Goal: Task Accomplishment & Management: Use online tool/utility

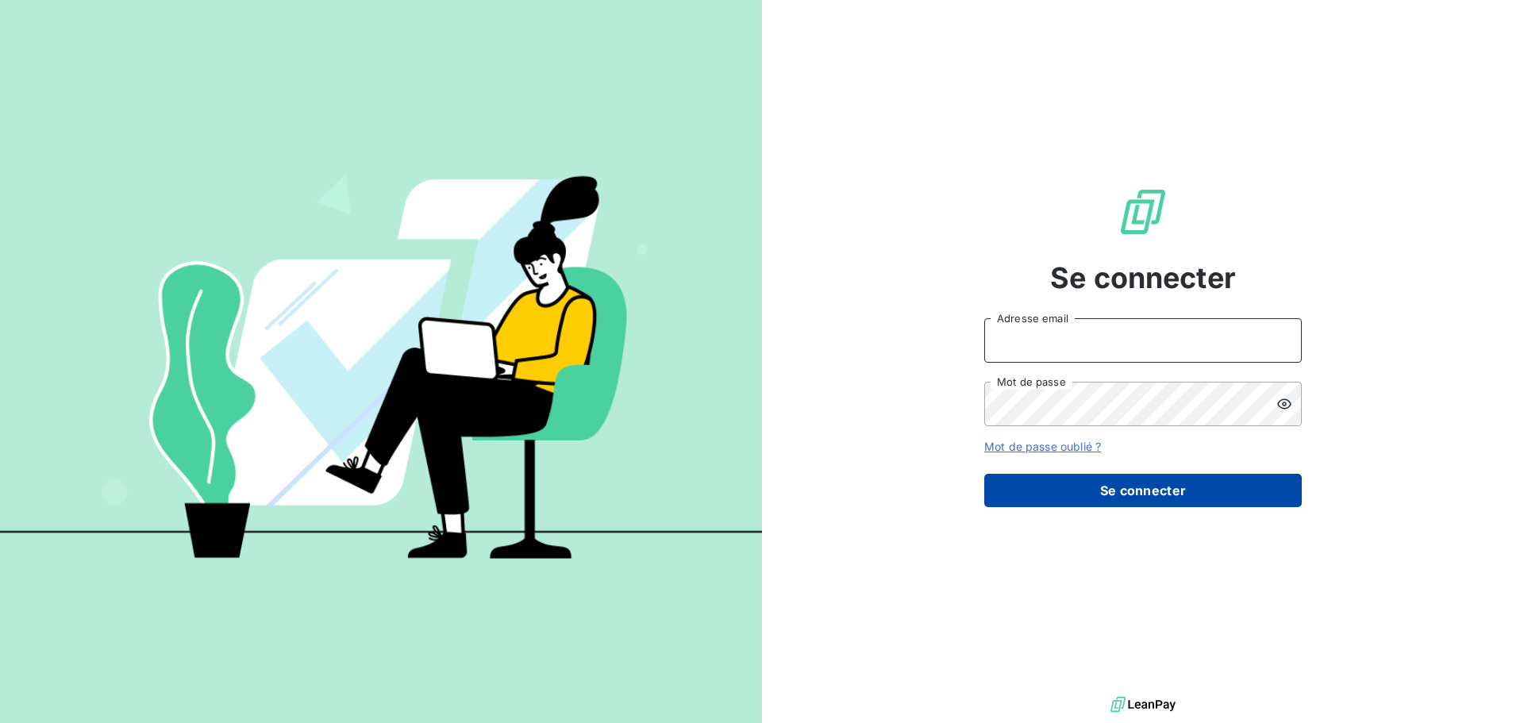
type input "e.simian@seiitra.com"
click at [1130, 498] on button "Se connecter" at bounding box center [1143, 490] width 318 height 33
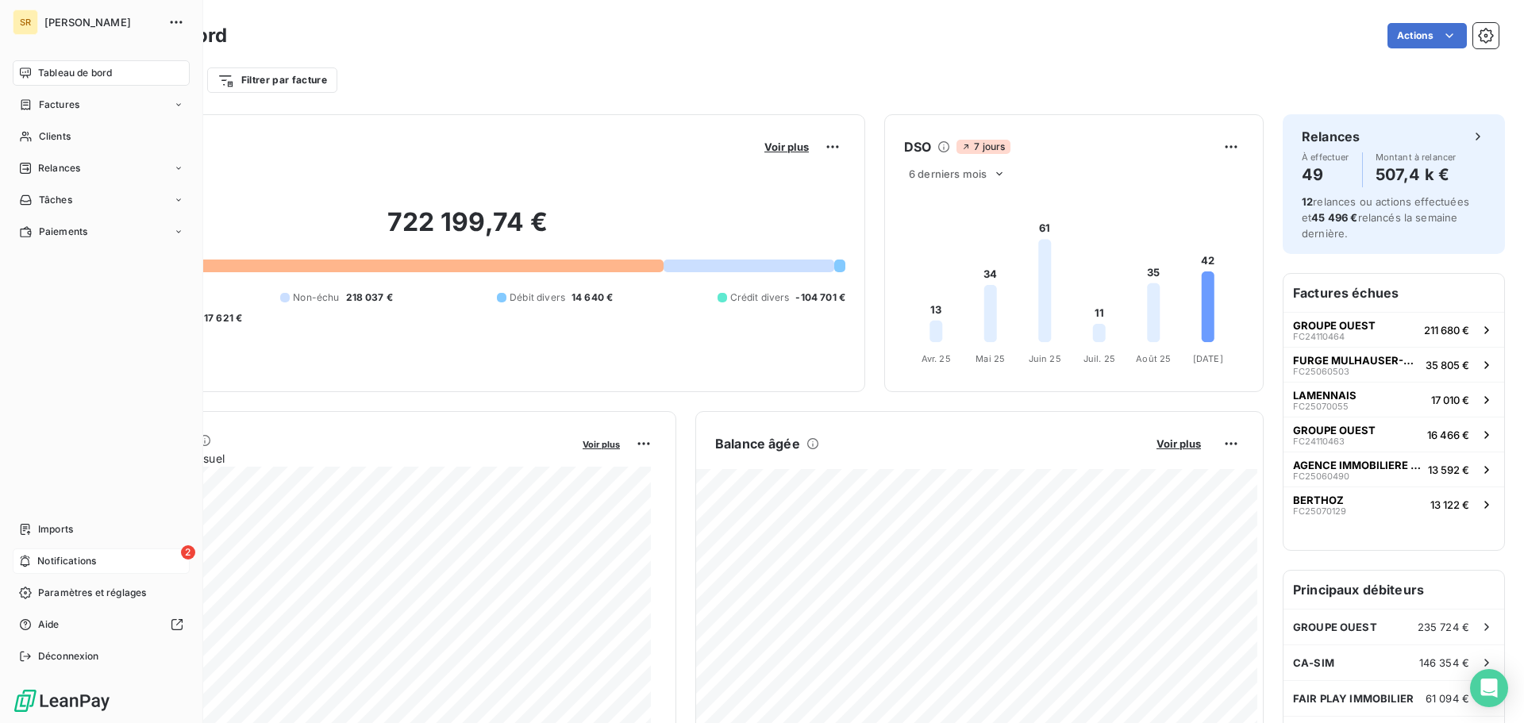
click at [30, 564] on icon at bounding box center [25, 561] width 12 height 13
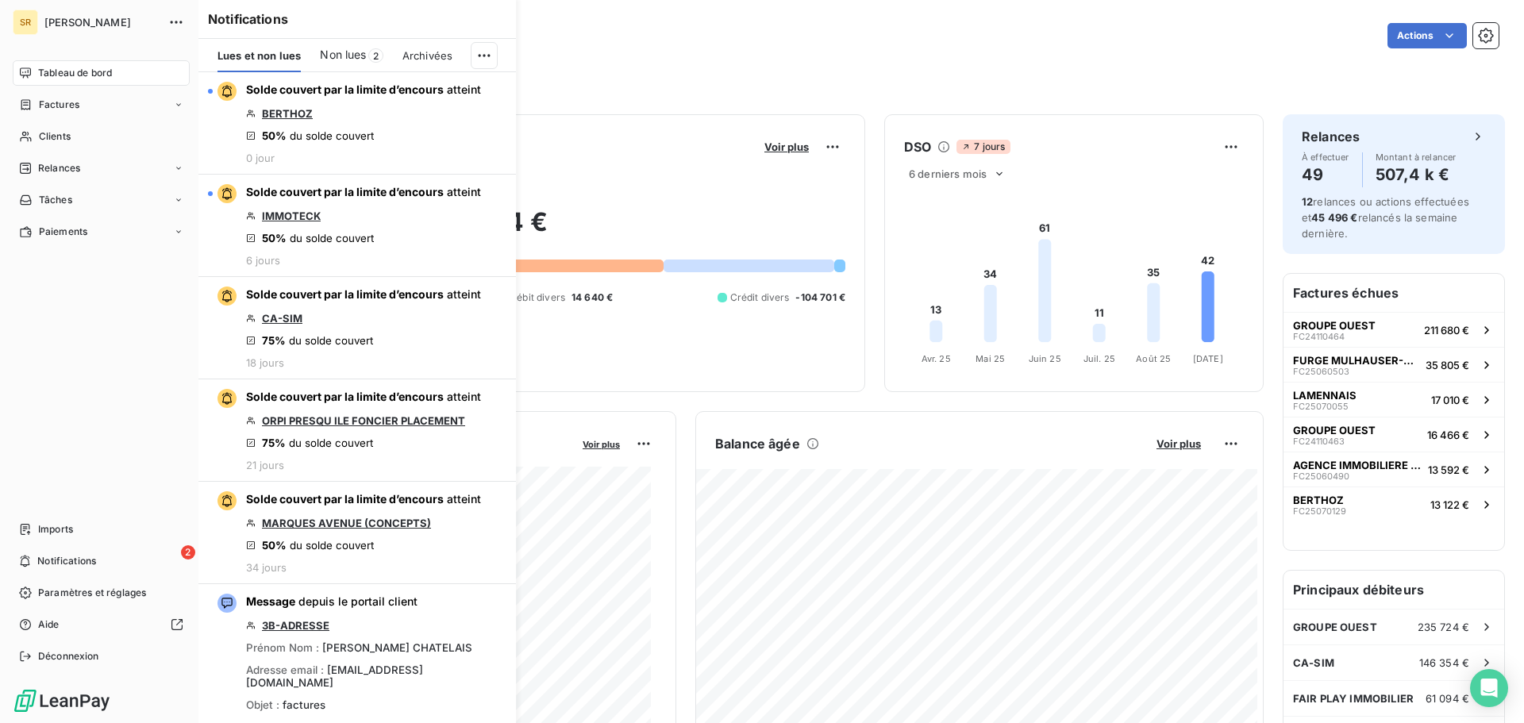
click at [25, 282] on div "Tableau de bord Factures Clients Relances Tâches Paiements Imports 2 Notificati…" at bounding box center [101, 364] width 177 height 609
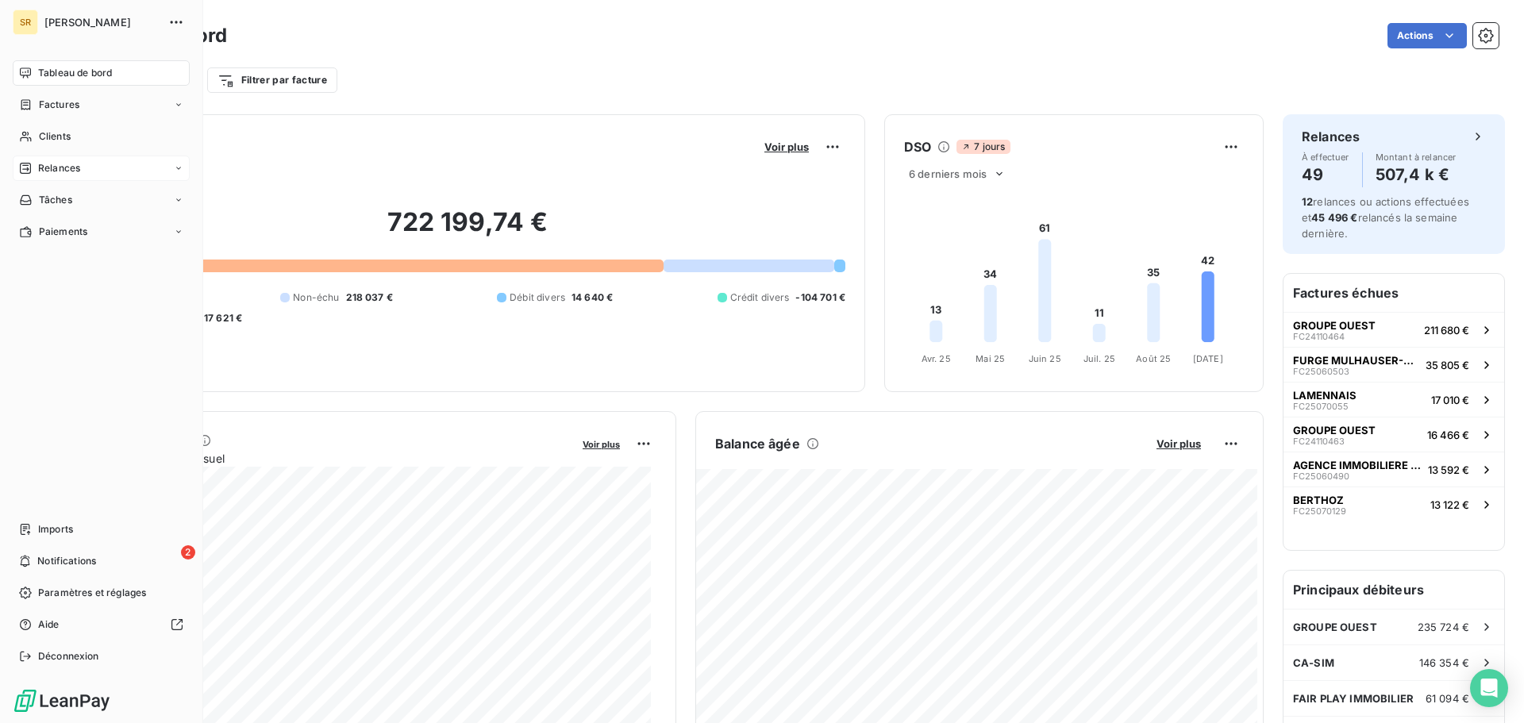
click at [68, 170] on span "Relances" at bounding box center [59, 168] width 42 height 14
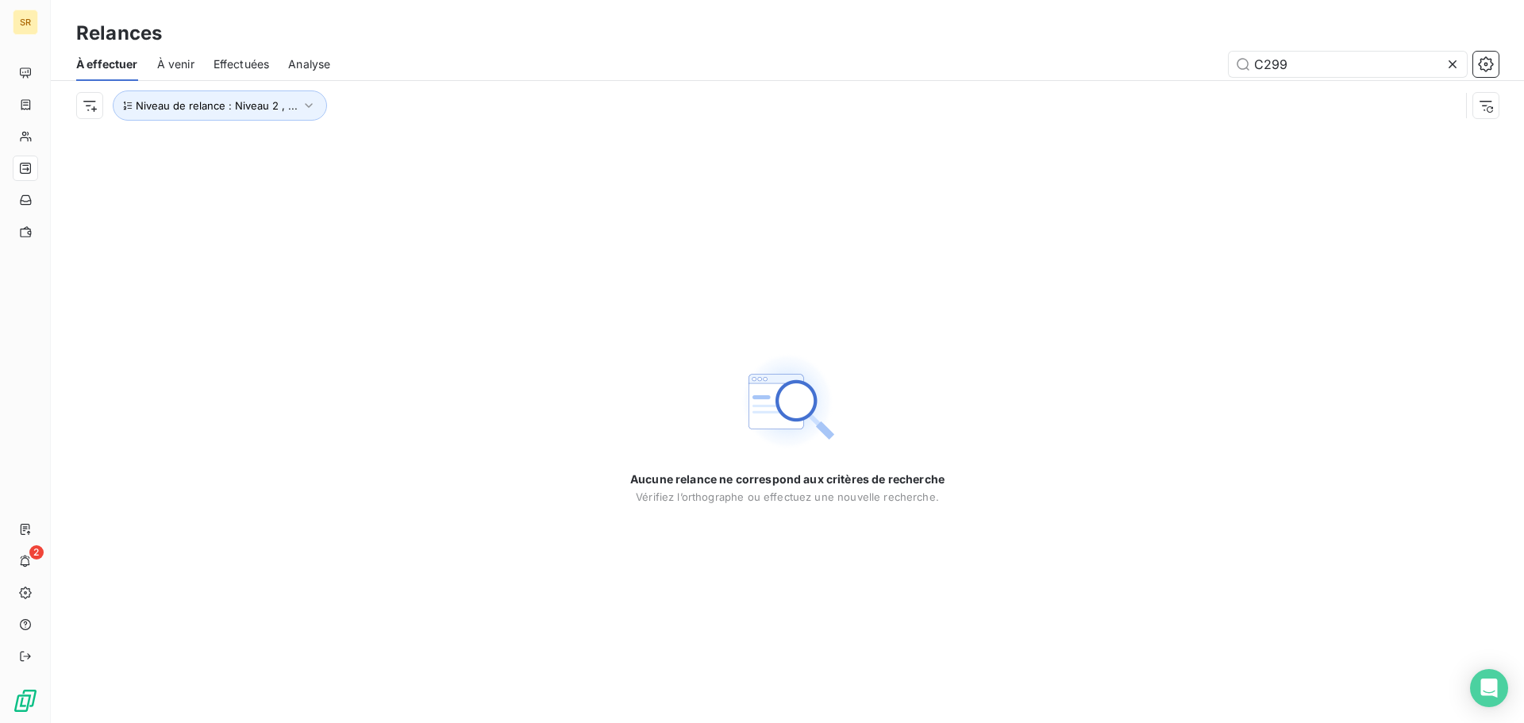
click at [177, 68] on span "À venir" at bounding box center [175, 64] width 37 height 16
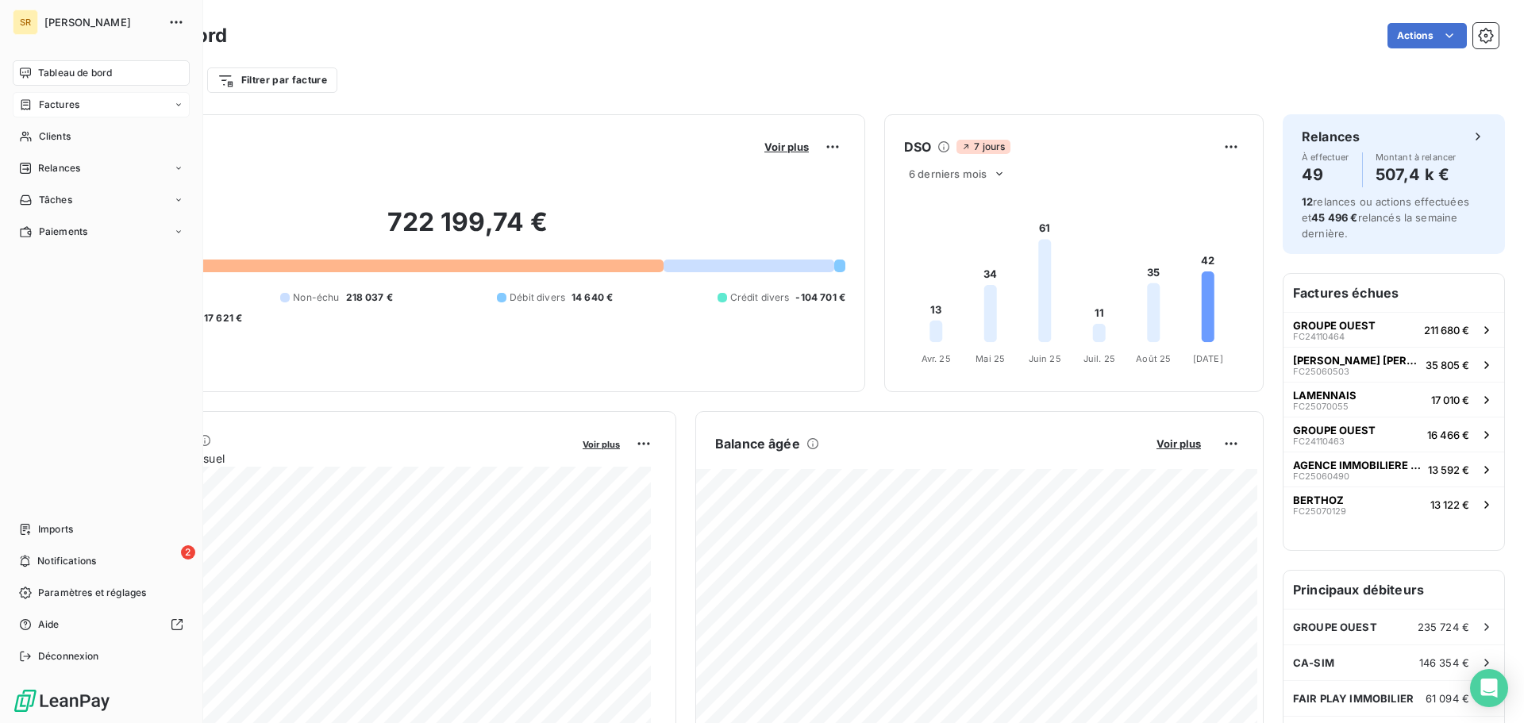
click at [44, 106] on span "Factures" at bounding box center [59, 105] width 40 height 14
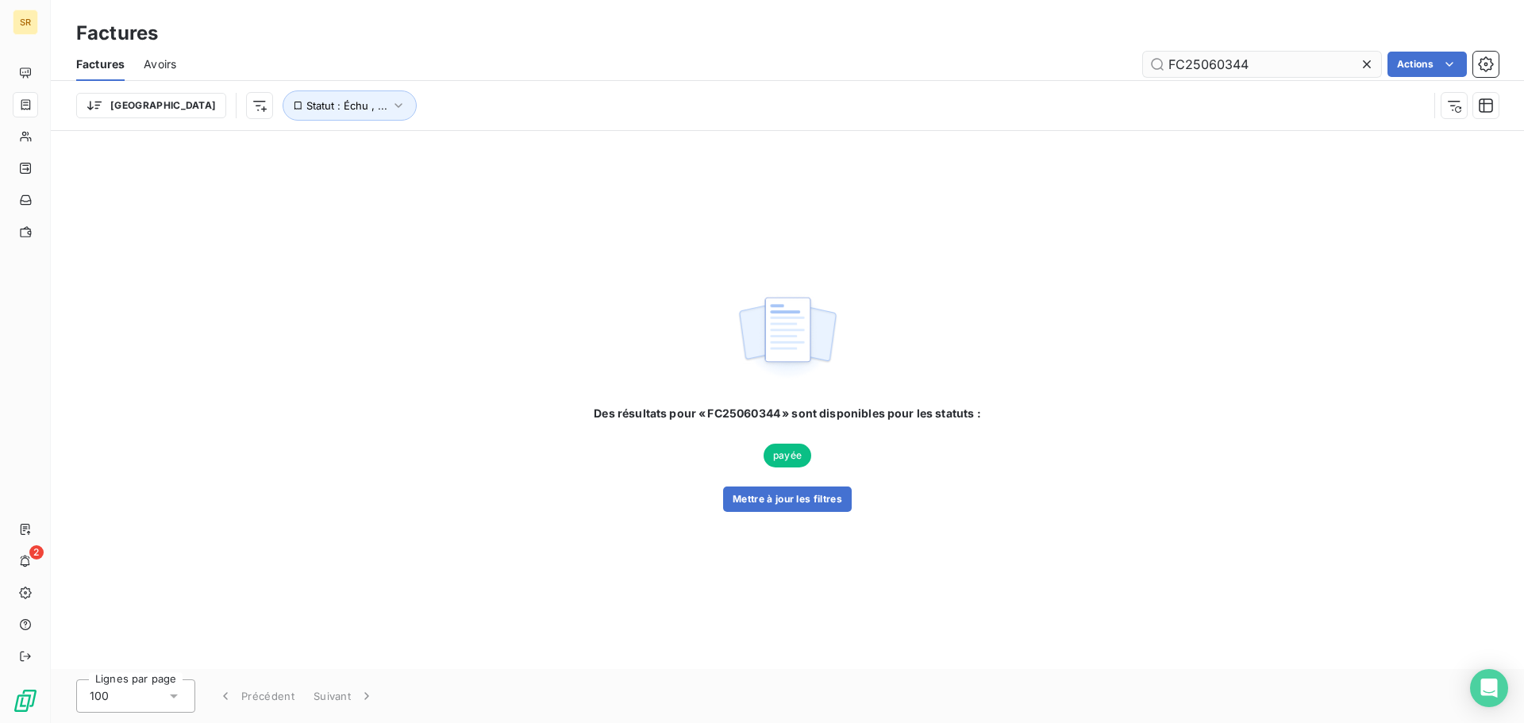
click at [1270, 61] on input "FC25060344" at bounding box center [1262, 64] width 238 height 25
type input "F"
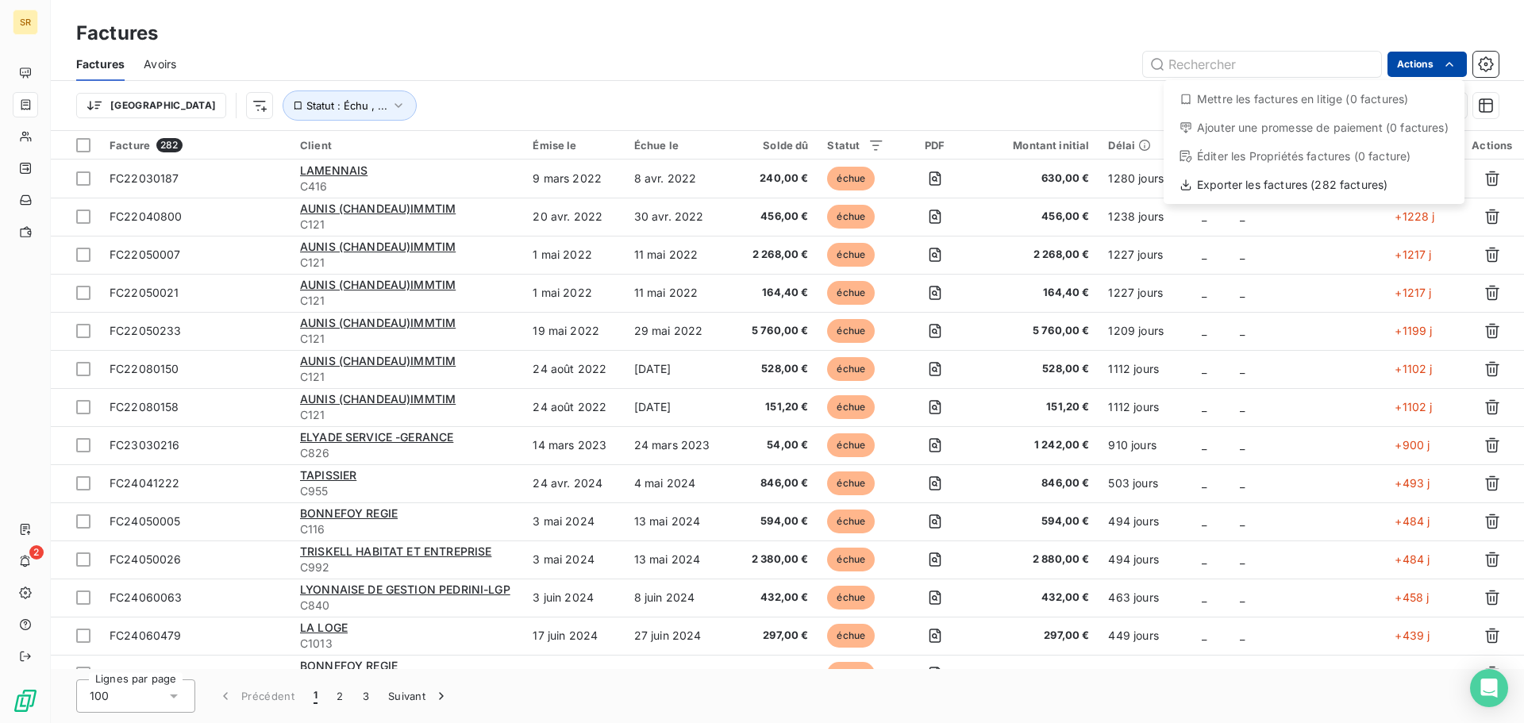
click at [1419, 67] on html "SR 2 Factures Factures Avoirs Actions Mettre les factures en litige (0 factures…" at bounding box center [762, 361] width 1524 height 723
click at [1281, 184] on div "Exporter les factures (282 factures)" at bounding box center [1314, 184] width 288 height 25
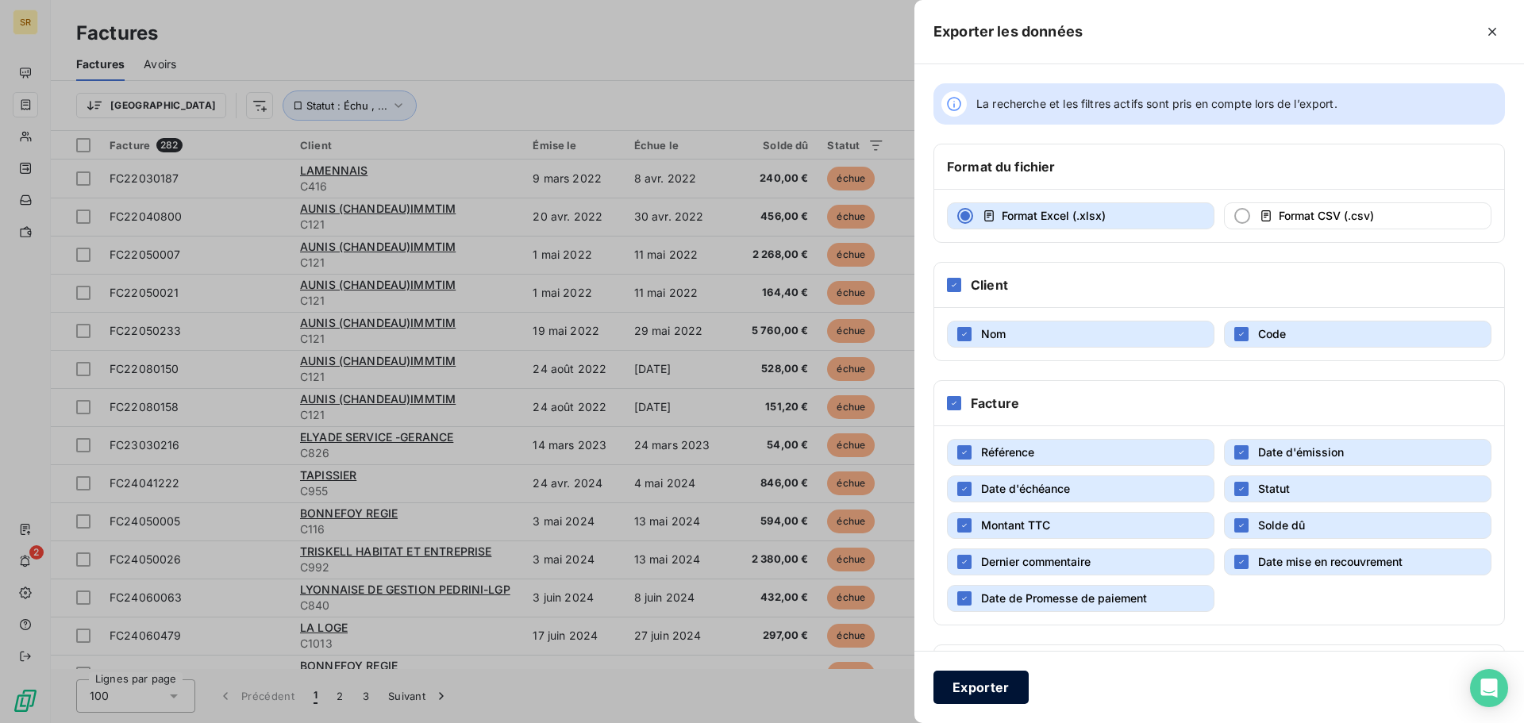
click at [976, 687] on button "Exporter" at bounding box center [981, 687] width 95 height 33
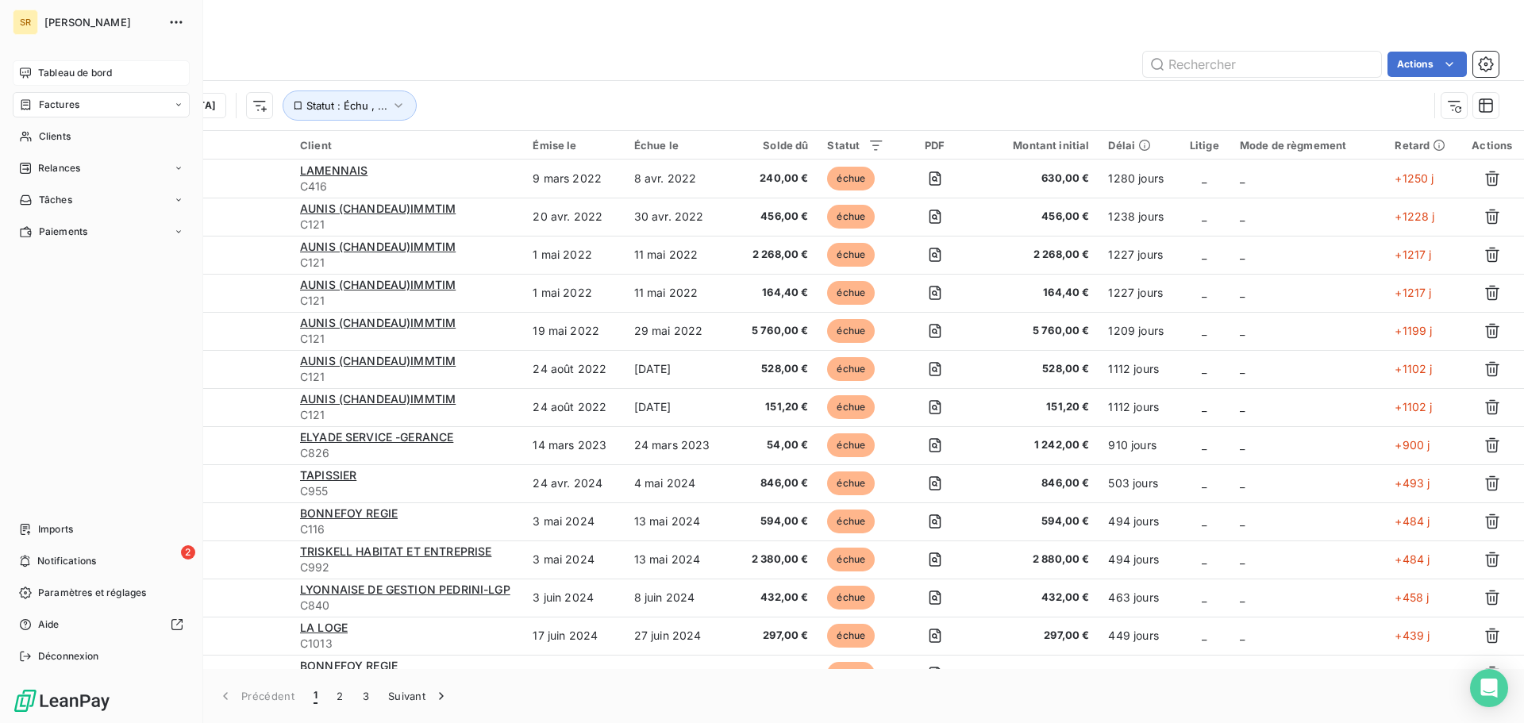
click at [33, 77] on div "Tableau de bord" at bounding box center [101, 72] width 177 height 25
